Goal: Complete application form

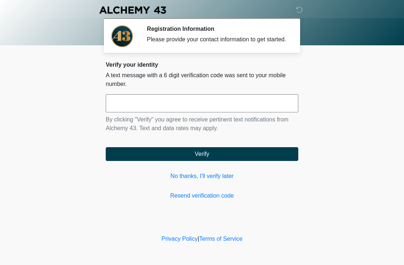
click at [189, 113] on input "text" at bounding box center [202, 103] width 192 height 18
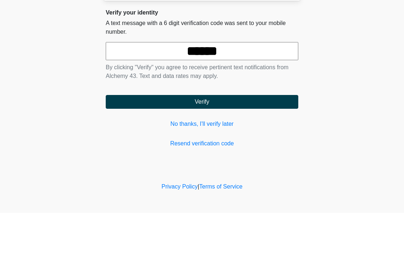
type input "******"
click at [244, 147] on button "Verify" at bounding box center [202, 154] width 192 height 14
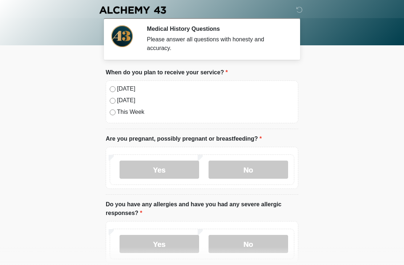
click at [117, 88] on label "[DATE]" at bounding box center [205, 89] width 177 height 9
click at [265, 172] on label "No" at bounding box center [247, 170] width 79 height 18
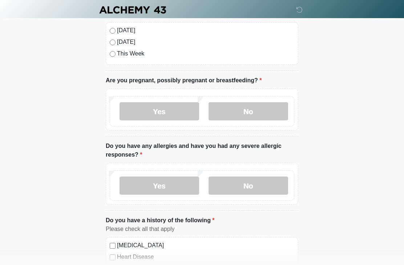
scroll to position [58, 0]
click at [282, 184] on label "No" at bounding box center [247, 186] width 79 height 18
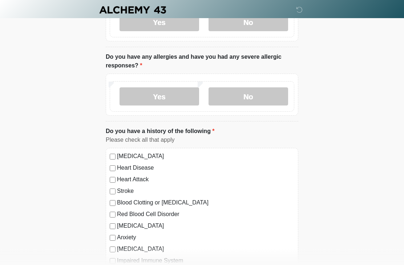
click at [185, 103] on label "Yes" at bounding box center [158, 97] width 79 height 18
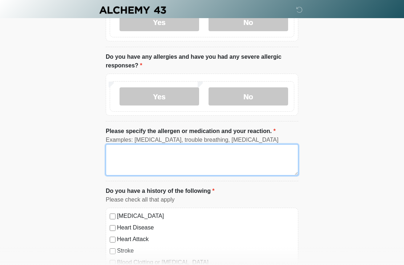
click at [202, 159] on textarea "Please specify the allergen or medication and your reaction." at bounding box center [202, 159] width 192 height 31
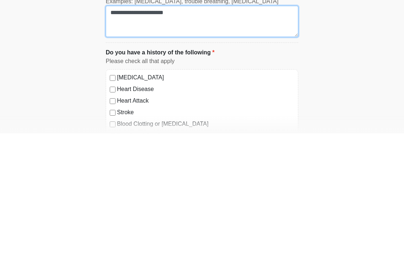
scroll to position [177, 0]
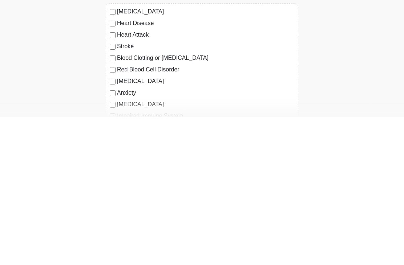
type textarea "**********"
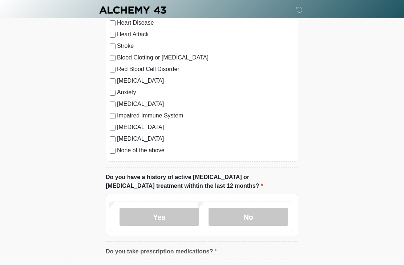
click at [276, 220] on label "No" at bounding box center [247, 217] width 79 height 18
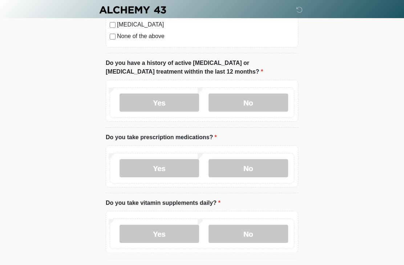
click at [174, 169] on label "Yes" at bounding box center [158, 169] width 79 height 18
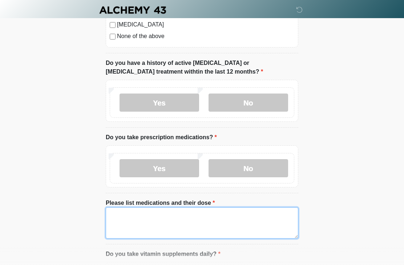
click at [209, 222] on textarea "Please list medications and their dose" at bounding box center [202, 223] width 192 height 31
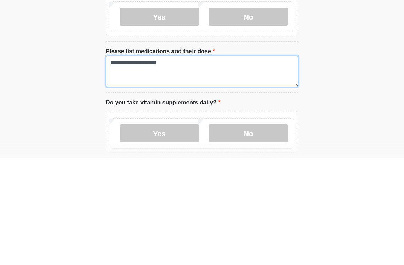
scroll to position [513, 0]
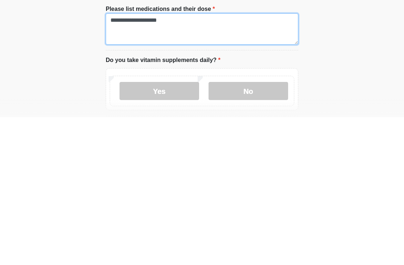
type textarea "**********"
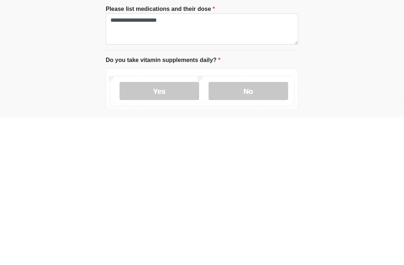
click at [263, 230] on label "No" at bounding box center [247, 239] width 79 height 18
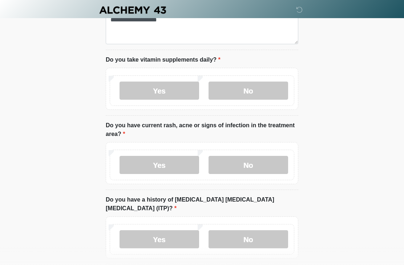
click at [274, 163] on label "No" at bounding box center [247, 165] width 79 height 18
click at [269, 230] on label "No" at bounding box center [247, 239] width 79 height 18
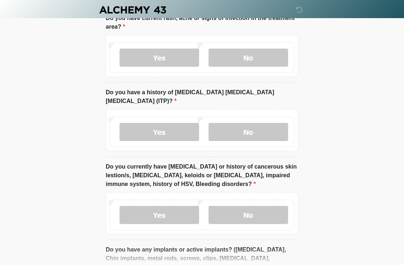
scroll to position [769, 0]
click at [278, 206] on label "No" at bounding box center [247, 215] width 79 height 18
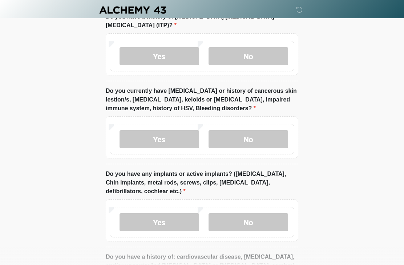
scroll to position [861, 0]
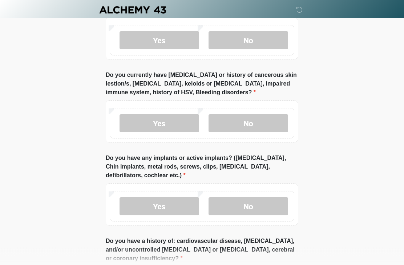
click at [267, 198] on label "No" at bounding box center [247, 207] width 79 height 18
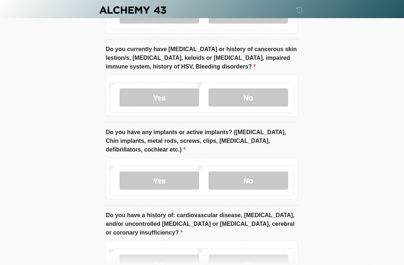
scroll to position [870, 0]
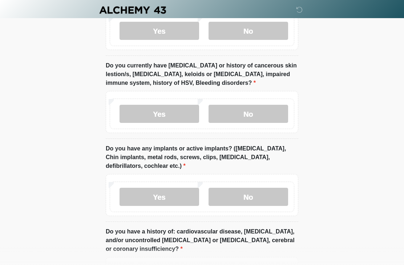
click at [179, 105] on label "Yes" at bounding box center [158, 114] width 79 height 18
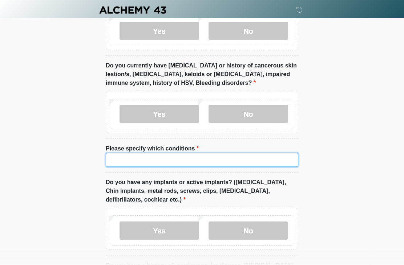
click at [196, 153] on input "Please specify which conditions" at bounding box center [202, 160] width 192 height 14
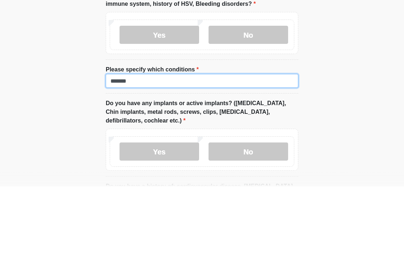
type input "*******"
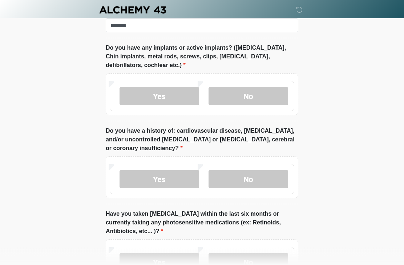
scroll to position [1005, 0]
click at [274, 170] on label "No" at bounding box center [247, 179] width 79 height 18
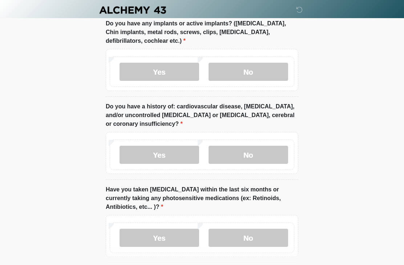
scroll to position [1051, 0]
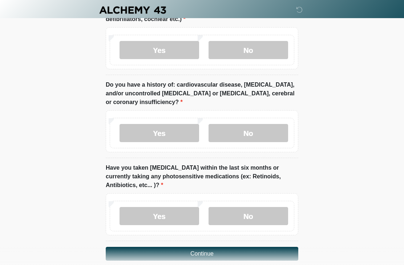
click at [180, 208] on label "Yes" at bounding box center [158, 216] width 79 height 18
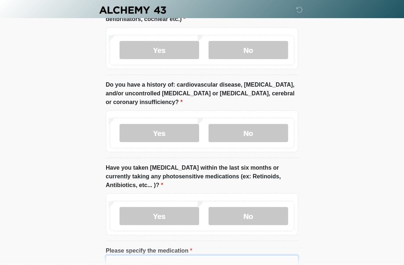
click at [231, 256] on input "Please specify the medication" at bounding box center [202, 263] width 192 height 14
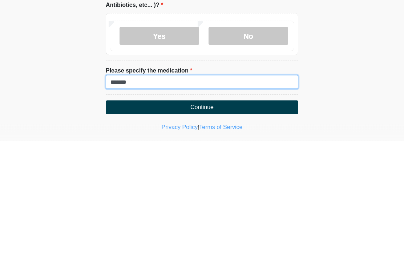
type input "*******"
click at [246, 225] on button "Continue" at bounding box center [202, 232] width 192 height 14
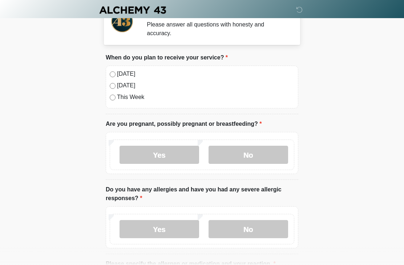
scroll to position [0, 0]
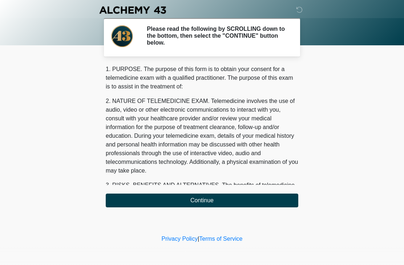
click at [229, 201] on button "Continue" at bounding box center [202, 201] width 192 height 14
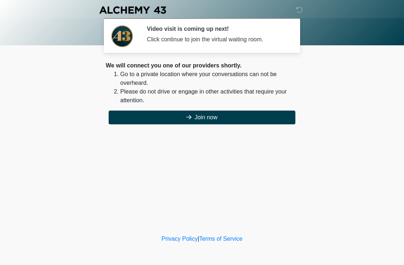
click at [230, 115] on button "Join now" at bounding box center [202, 118] width 187 height 14
